Goal: Information Seeking & Learning: Compare options

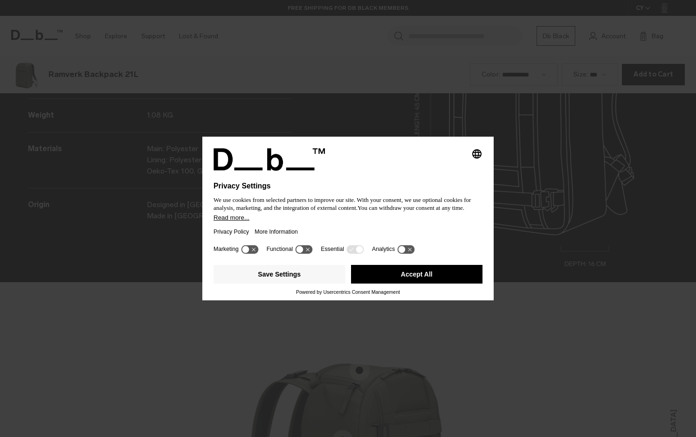
scroll to position [1310, 0]
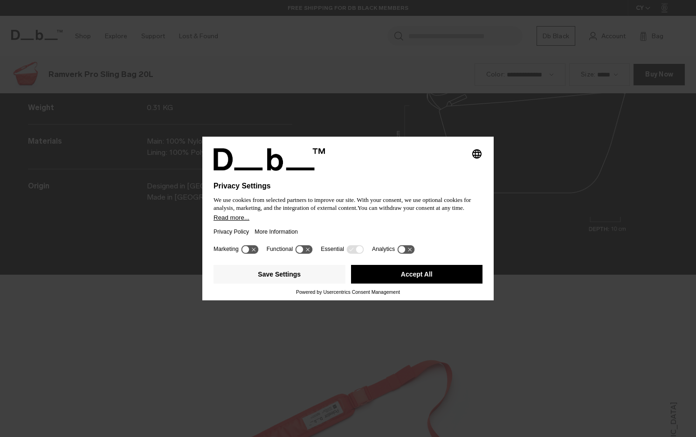
scroll to position [1310, 0]
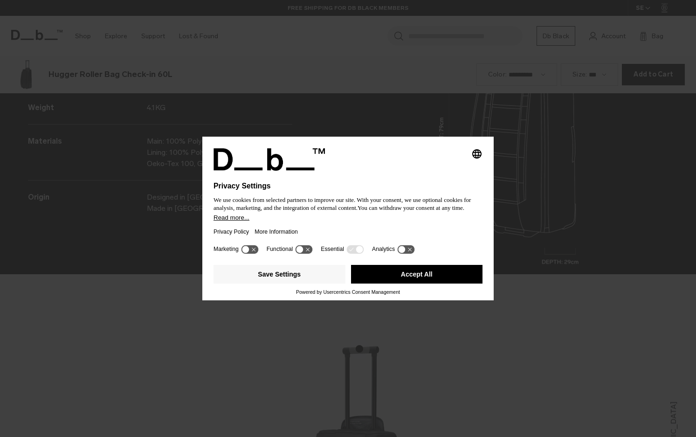
scroll to position [1310, 0]
